Goal: Task Accomplishment & Management: Use online tool/utility

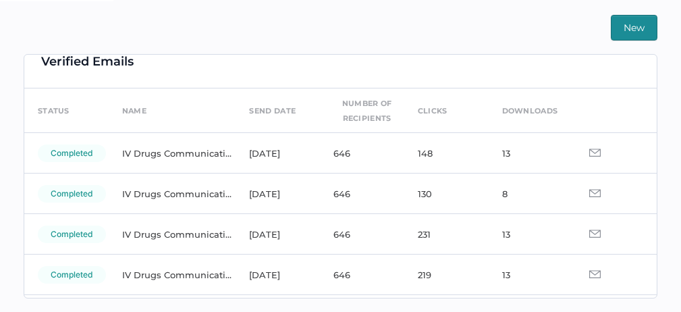
scroll to position [19, 0]
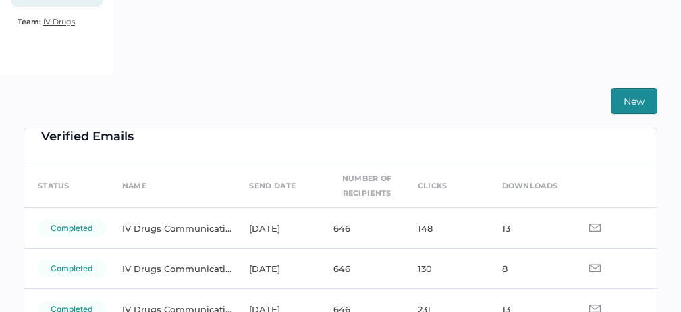
scroll to position [17, 0]
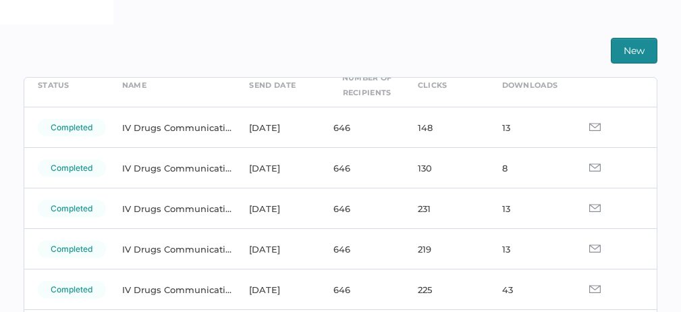
scroll to position [66, 0]
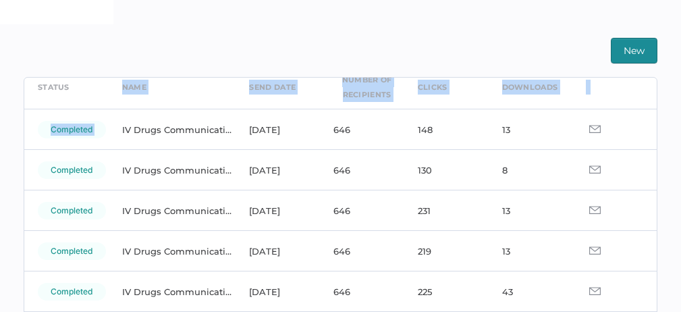
drag, startPoint x: 163, startPoint y: 93, endPoint x: 159, endPoint y: 76, distance: 17.4
click at [159, 76] on div "New Verified Emails status name send date number of recipients clicks downloads…" at bounding box center [340, 179] width 681 height 311
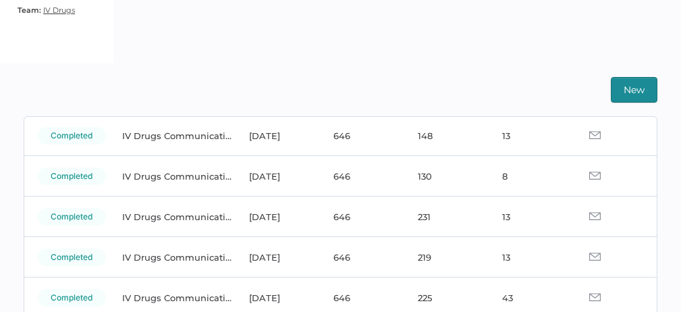
scroll to position [99, 0]
